Goal: Task Accomplishment & Management: Use online tool/utility

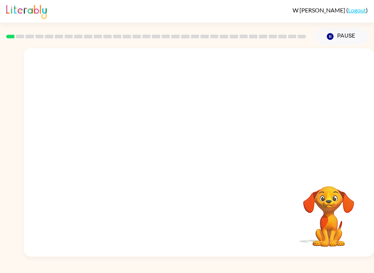
click at [341, 37] on button "Pause Pause" at bounding box center [341, 36] width 53 height 17
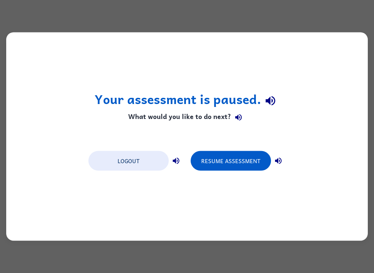
click at [229, 164] on button "Resume Assessment" at bounding box center [231, 161] width 80 height 20
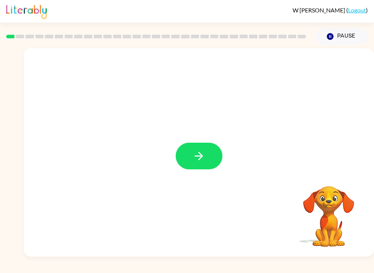
click at [187, 164] on button "button" at bounding box center [199, 156] width 47 height 27
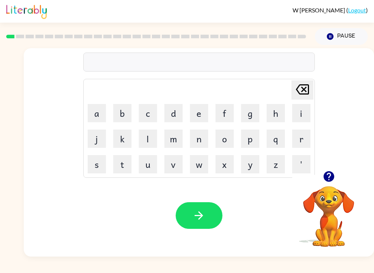
click at [115, 107] on button "b" at bounding box center [122, 113] width 18 height 18
click at [216, 137] on button "o" at bounding box center [224, 139] width 18 height 18
click at [295, 139] on button "r" at bounding box center [301, 139] width 18 height 18
click at [169, 115] on button "d" at bounding box center [173, 113] width 18 height 18
click at [193, 108] on button "e" at bounding box center [199, 113] width 18 height 18
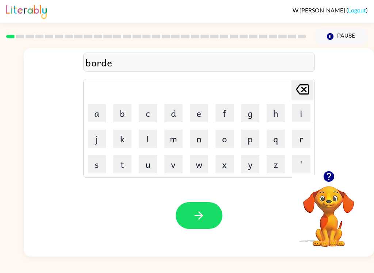
click at [293, 137] on button "r" at bounding box center [301, 139] width 18 height 18
click at [197, 216] on icon "button" at bounding box center [199, 215] width 8 height 8
click at [332, 178] on icon "button" at bounding box center [328, 176] width 11 height 11
click at [202, 216] on icon "button" at bounding box center [199, 215] width 8 height 8
click at [197, 218] on icon "button" at bounding box center [198, 215] width 13 height 13
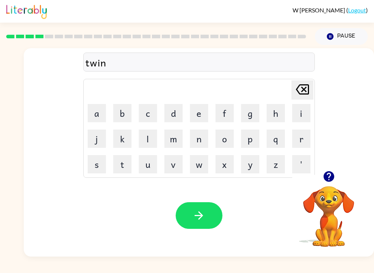
click at [200, 216] on icon "button" at bounding box center [199, 215] width 8 height 8
click at [332, 175] on icon "button" at bounding box center [328, 176] width 11 height 11
click at [327, 173] on icon "button" at bounding box center [328, 176] width 11 height 11
click at [341, 163] on div "[PERSON_NAME] last character input a b c d e f g h i j k l m n o p q r s t u v …" at bounding box center [199, 109] width 350 height 123
click at [331, 179] on icon "button" at bounding box center [328, 176] width 11 height 11
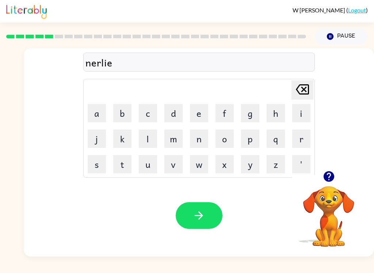
click at [212, 219] on button "button" at bounding box center [199, 215] width 47 height 27
click at [196, 215] on icon "button" at bounding box center [198, 215] width 13 height 13
click at [207, 211] on button "button" at bounding box center [199, 215] width 47 height 27
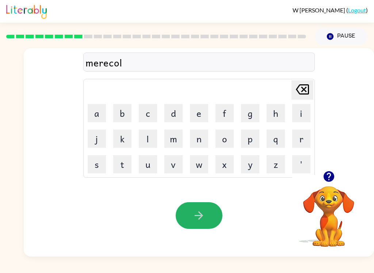
click at [193, 218] on icon "button" at bounding box center [198, 215] width 13 height 13
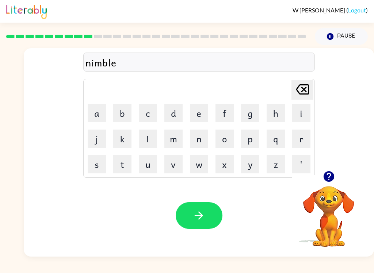
click at [198, 216] on icon "button" at bounding box center [199, 215] width 8 height 8
click at [203, 218] on icon "button" at bounding box center [198, 215] width 13 height 13
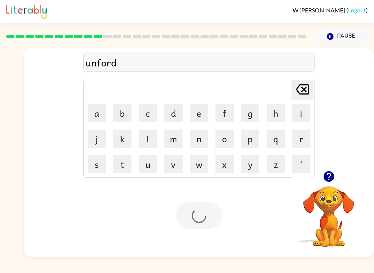
click at [202, 218] on div at bounding box center [199, 215] width 47 height 27
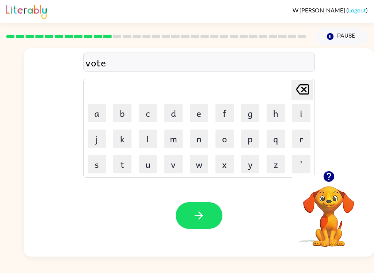
click at [184, 225] on button "button" at bounding box center [199, 215] width 47 height 27
click at [191, 205] on button "button" at bounding box center [199, 215] width 47 height 27
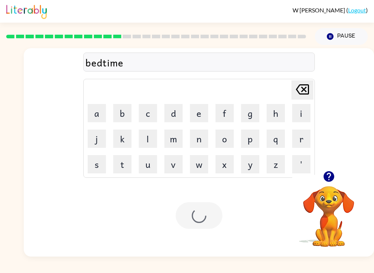
click at [191, 220] on div at bounding box center [199, 215] width 47 height 27
click at [200, 231] on div "Your browser must support playing .mp4 files to use Literably. Please try using…" at bounding box center [199, 215] width 350 height 82
click at [211, 237] on div "Your browser must support playing .mp4 files to use Literably. Please try using…" at bounding box center [199, 215] width 350 height 82
click at [207, 232] on div "Your browser must support playing .mp4 files to use Literably. Please try using…" at bounding box center [199, 215] width 350 height 82
click at [202, 235] on div "Your browser must support playing .mp4 files to use Literably. Please try using…" at bounding box center [199, 215] width 350 height 82
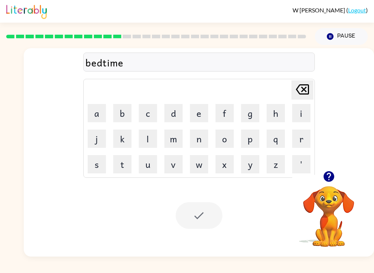
click at [188, 231] on div "Your browser must support playing .mp4 files to use Literably. Please try using…" at bounding box center [199, 215] width 350 height 82
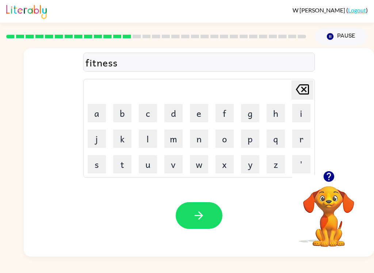
click at [199, 220] on icon "button" at bounding box center [198, 215] width 13 height 13
click at [216, 213] on button "button" at bounding box center [199, 215] width 47 height 27
click at [208, 214] on button "button" at bounding box center [199, 215] width 47 height 27
click at [211, 219] on button "button" at bounding box center [199, 215] width 47 height 27
click at [197, 221] on icon "button" at bounding box center [198, 215] width 13 height 13
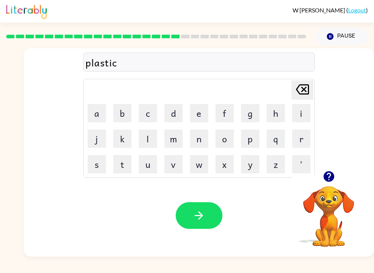
click at [211, 212] on button "button" at bounding box center [199, 215] width 47 height 27
click at [201, 221] on icon "button" at bounding box center [198, 215] width 13 height 13
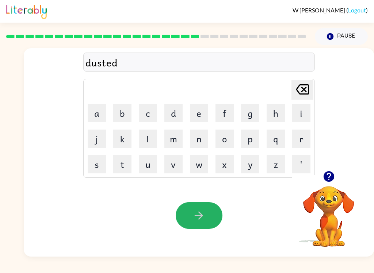
click at [208, 223] on button "button" at bounding box center [199, 215] width 47 height 27
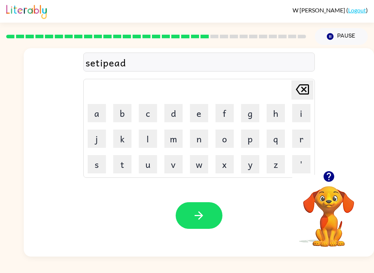
click at [189, 228] on button "button" at bounding box center [199, 215] width 47 height 27
click at [333, 176] on icon "button" at bounding box center [328, 176] width 11 height 11
click at [202, 226] on button "button" at bounding box center [199, 215] width 47 height 27
click at [194, 218] on icon "button" at bounding box center [198, 215] width 13 height 13
click at [202, 211] on icon "button" at bounding box center [198, 215] width 13 height 13
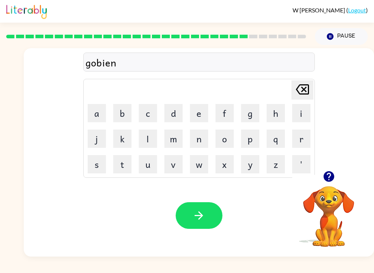
click at [207, 228] on button "button" at bounding box center [199, 215] width 47 height 27
click at [211, 224] on button "button" at bounding box center [199, 215] width 47 height 27
click at [206, 226] on button "button" at bounding box center [199, 215] width 47 height 27
click at [217, 225] on button "button" at bounding box center [199, 215] width 47 height 27
click at [193, 216] on icon "button" at bounding box center [198, 215] width 13 height 13
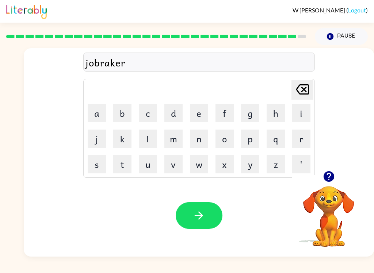
click at [199, 216] on icon "button" at bounding box center [199, 215] width 8 height 8
